Goal: Task Accomplishment & Management: Use online tool/utility

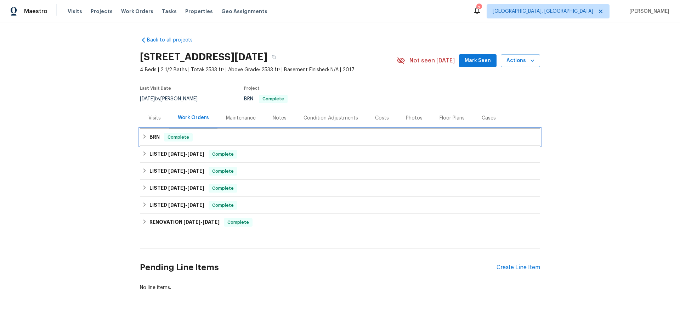
click at [143, 136] on icon at bounding box center [144, 136] width 5 height 5
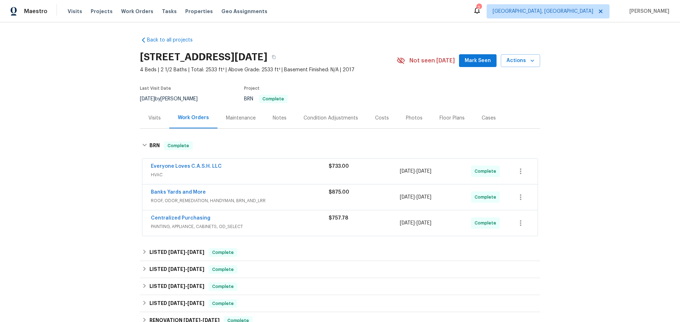
click at [277, 164] on div "Everyone Loves C.A.S.H. LLC" at bounding box center [240, 167] width 178 height 9
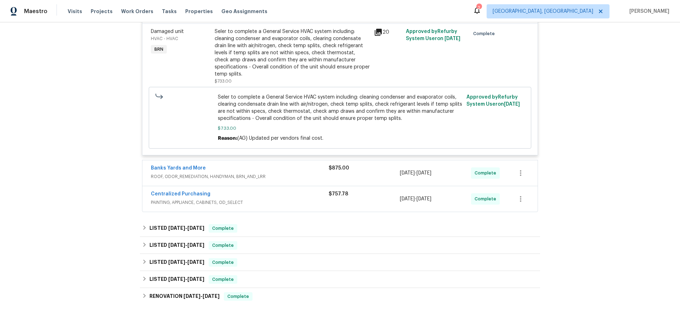
scroll to position [178, 0]
click at [275, 207] on div "Centralized Purchasing PAINTING, APPLIANCE, CABINETS, OD_SELECT" at bounding box center [240, 199] width 178 height 17
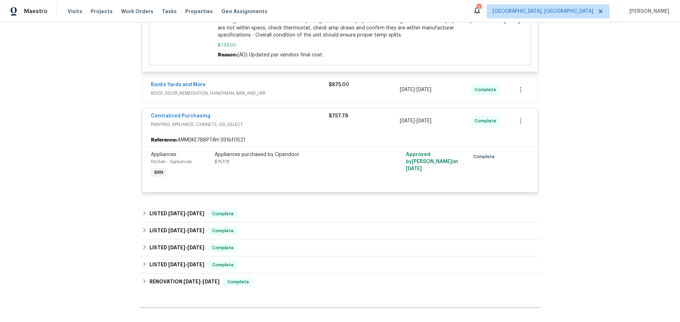
scroll to position [272, 0]
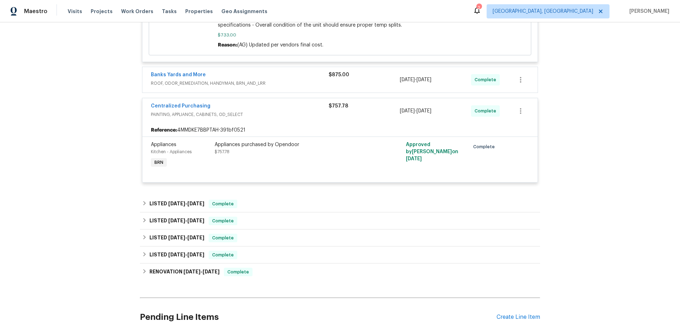
click at [292, 87] on div "Banks Yards and More ROOF, ODOR_REMEDIATION, HANDYMAN, BRN_AND_LRR" at bounding box center [240, 79] width 178 height 17
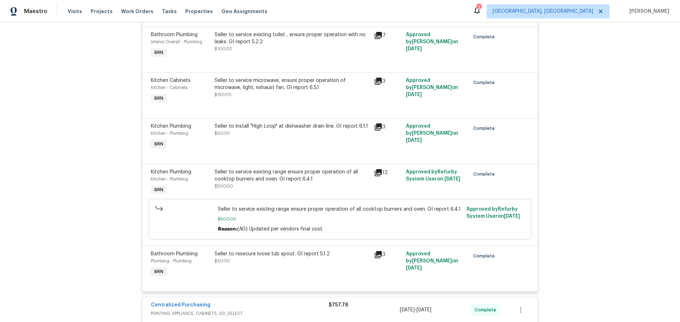
scroll to position [392, 0]
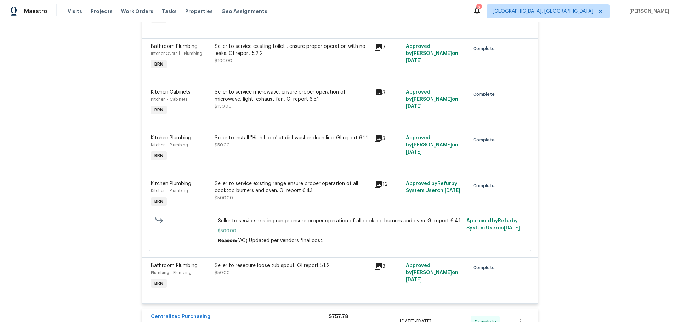
click at [381, 94] on icon at bounding box center [378, 92] width 7 height 7
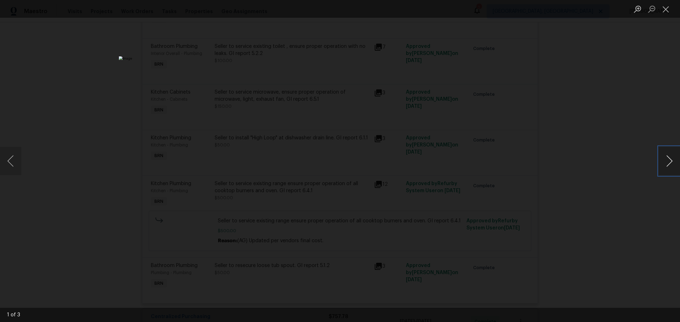
click at [669, 159] on button "Next image" at bounding box center [669, 161] width 21 height 28
click at [618, 144] on div "Lightbox" at bounding box center [340, 161] width 680 height 322
